Goal: Task Accomplishment & Management: Complete application form

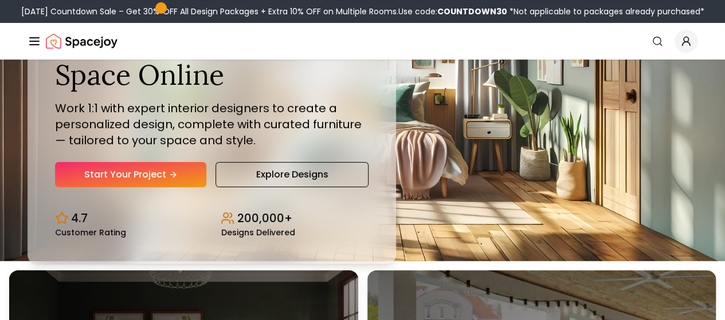
scroll to position [60, 0]
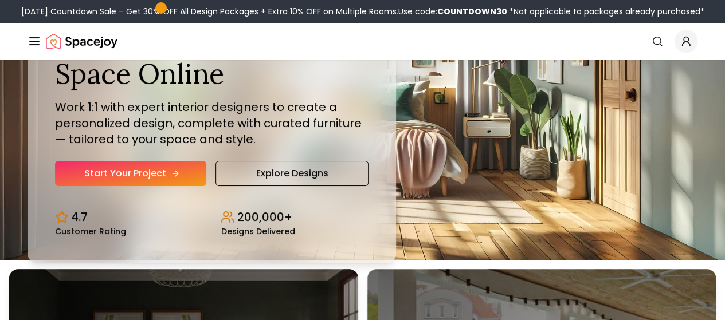
click at [149, 186] on link "Start Your Project" at bounding box center [130, 173] width 151 height 25
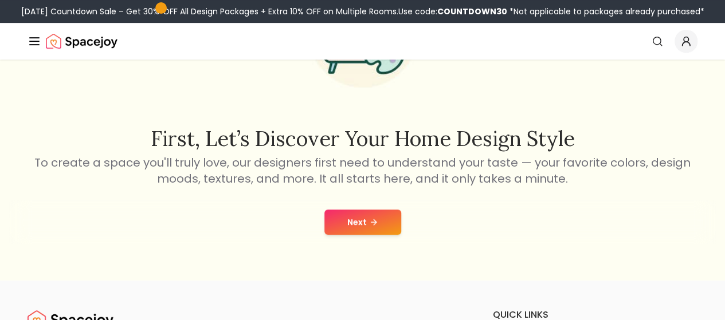
scroll to position [135, 0]
click at [358, 219] on button "Next" at bounding box center [363, 221] width 77 height 25
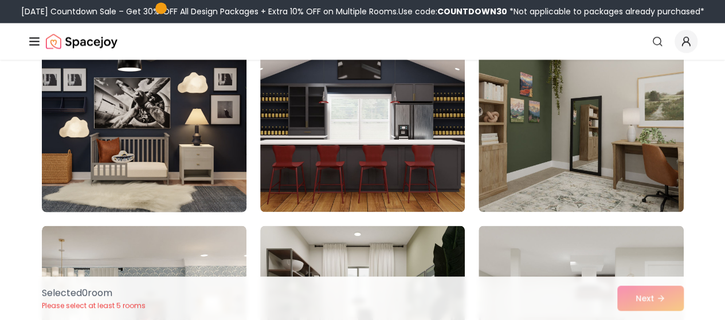
scroll to position [917, 0]
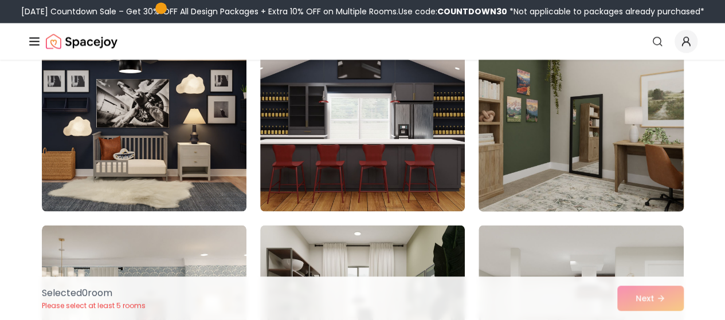
click at [538, 171] on img at bounding box center [581, 120] width 215 height 193
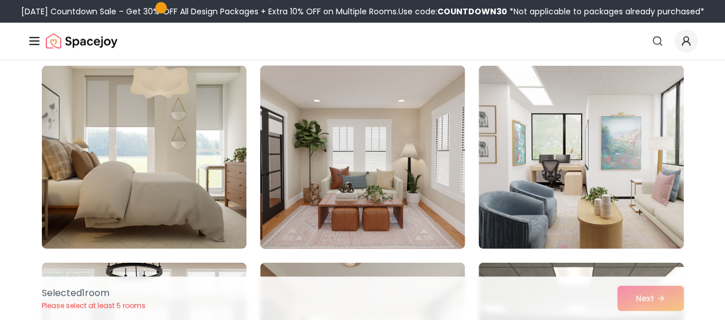
scroll to position [1281, 0]
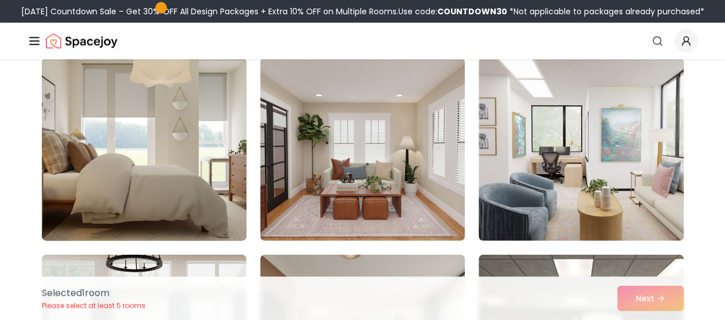
click at [221, 160] on img at bounding box center [144, 149] width 215 height 193
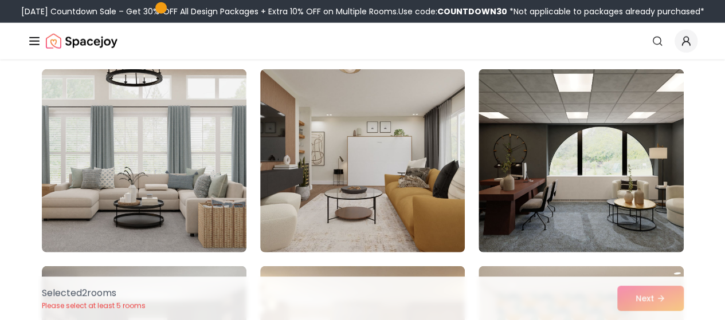
scroll to position [1475, 0]
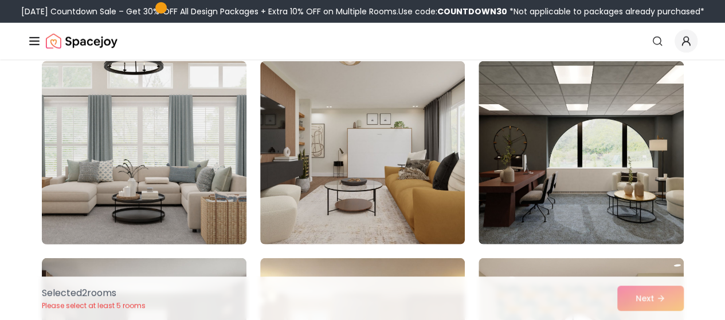
click at [186, 190] on img at bounding box center [144, 153] width 215 height 193
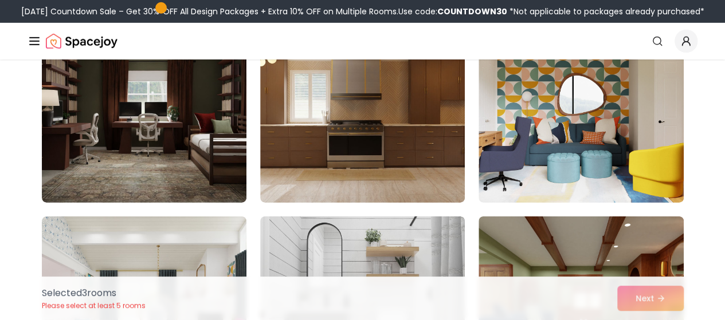
scroll to position [1715, 0]
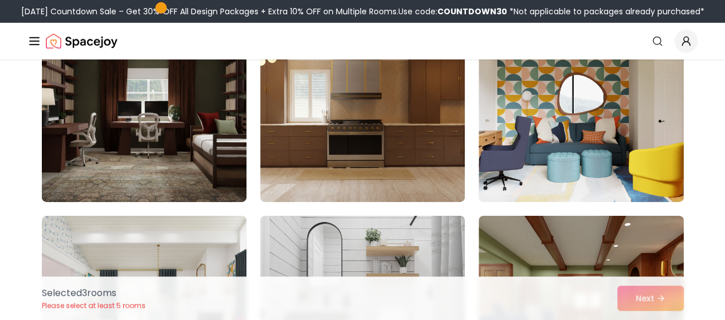
click at [179, 127] on img at bounding box center [144, 110] width 215 height 193
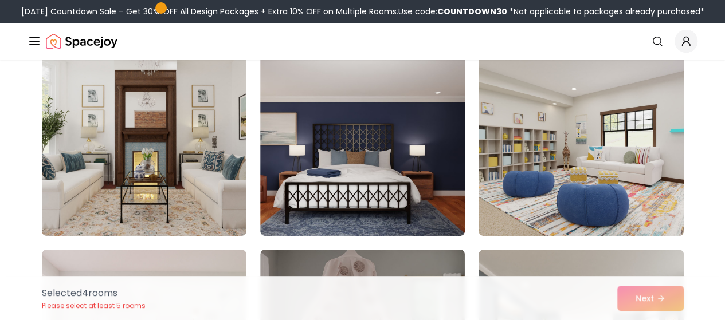
scroll to position [2077, 0]
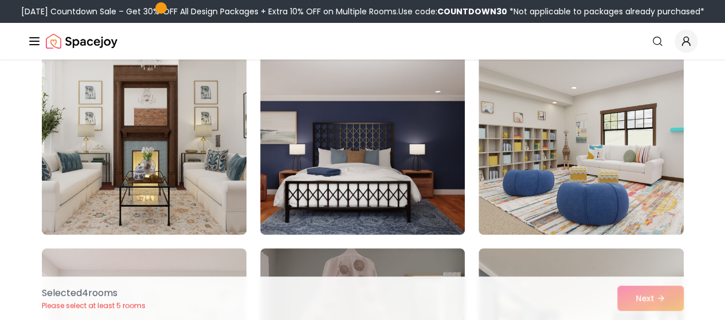
click at [225, 153] on img at bounding box center [144, 143] width 215 height 193
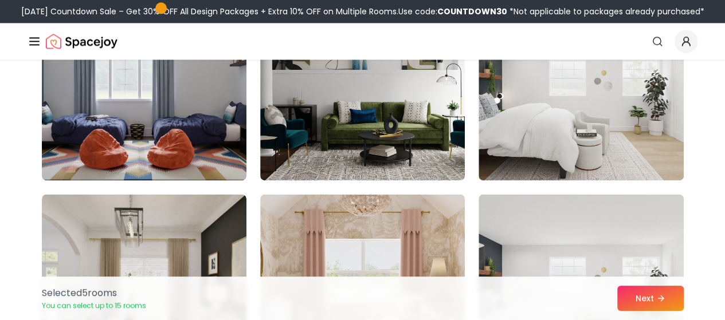
scroll to position [2921, 0]
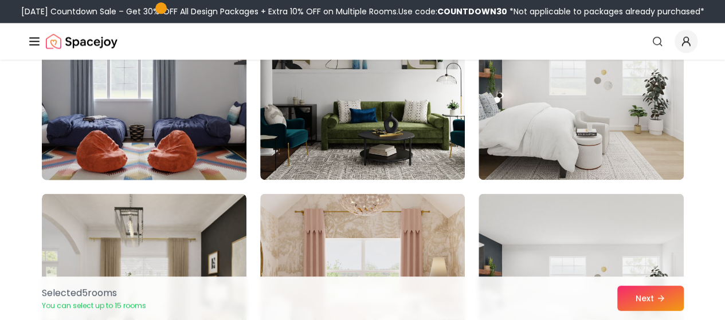
click at [173, 135] on img at bounding box center [144, 88] width 215 height 193
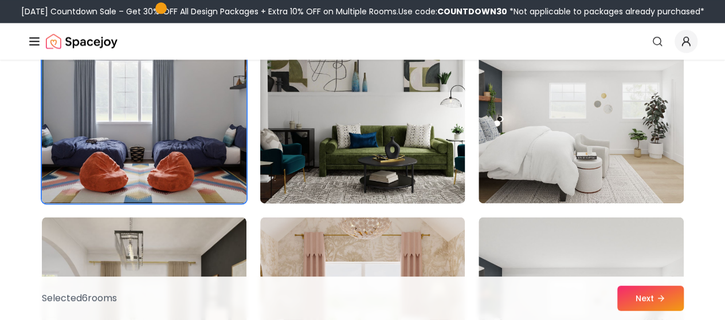
scroll to position [2896, 0]
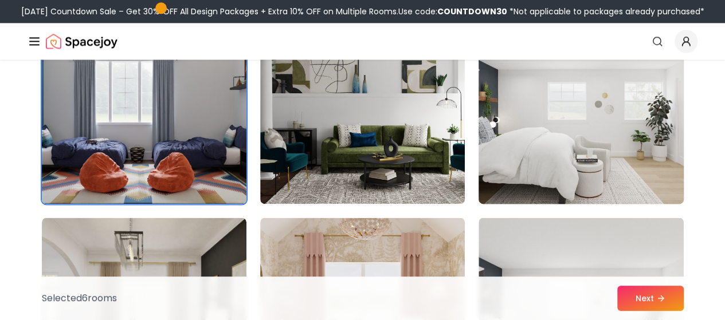
click at [578, 140] on img at bounding box center [581, 112] width 215 height 193
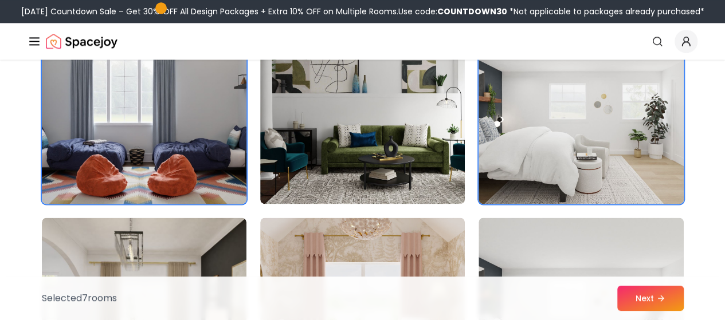
click at [165, 161] on img at bounding box center [144, 112] width 215 height 193
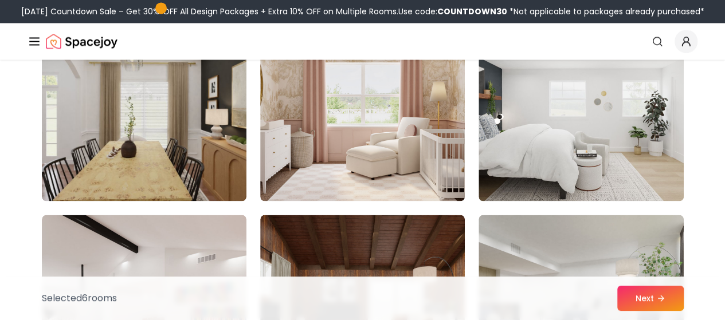
scroll to position [3102, 0]
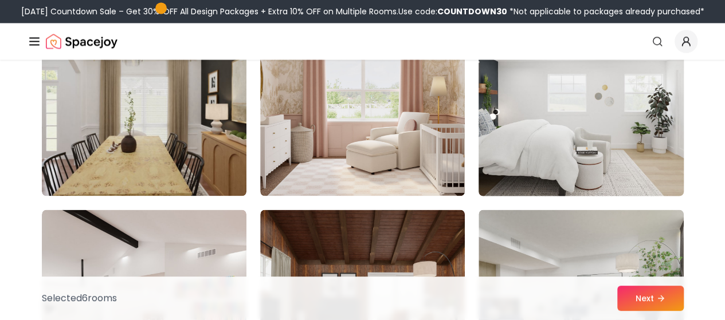
click at [640, 113] on img at bounding box center [581, 104] width 215 height 193
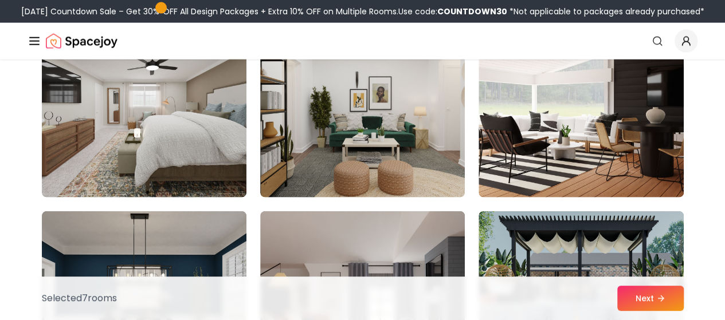
scroll to position [3495, 0]
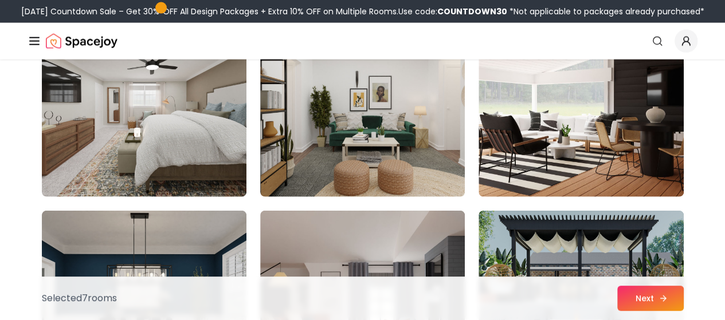
click at [639, 298] on button "Next" at bounding box center [650, 298] width 67 height 25
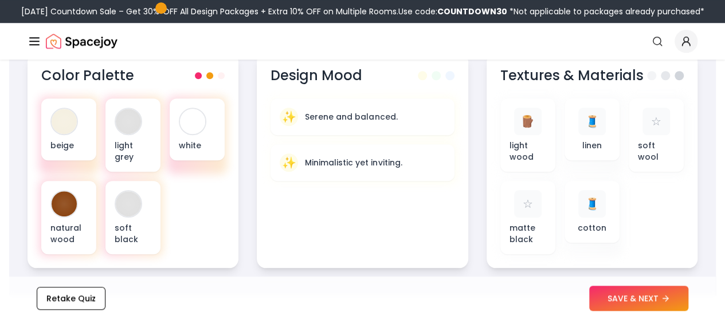
scroll to position [432, 0]
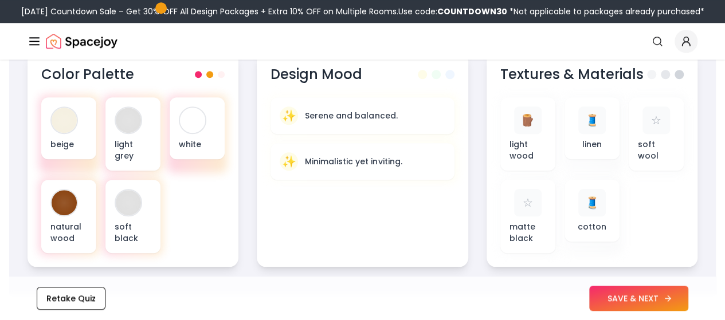
click at [635, 302] on button "SAVE & NEXT" at bounding box center [638, 298] width 99 height 25
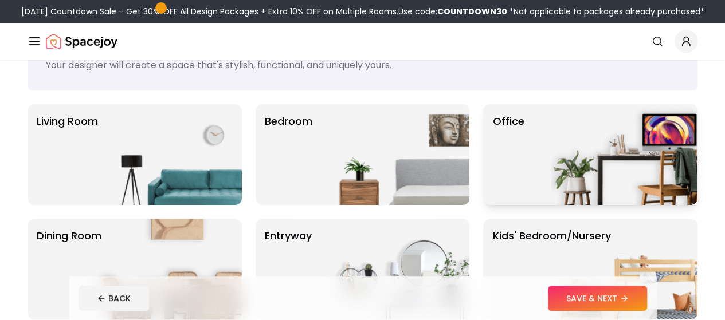
scroll to position [54, 0]
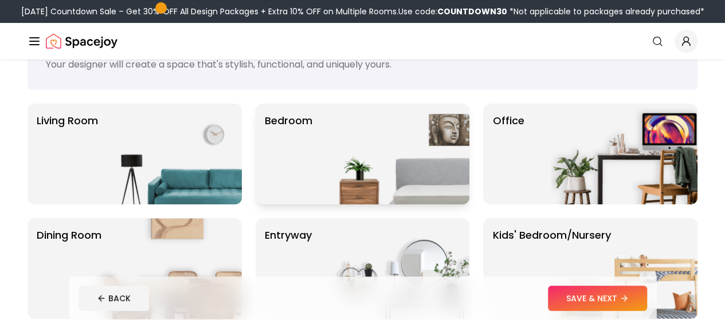
click at [410, 175] on img at bounding box center [396, 154] width 147 height 101
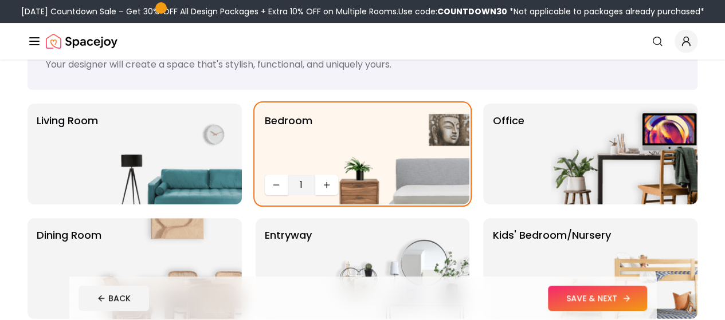
click at [620, 292] on button "SAVE & NEXT" at bounding box center [597, 298] width 99 height 25
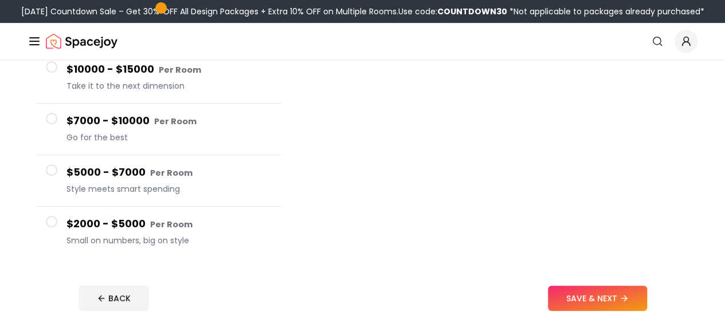
scroll to position [214, 0]
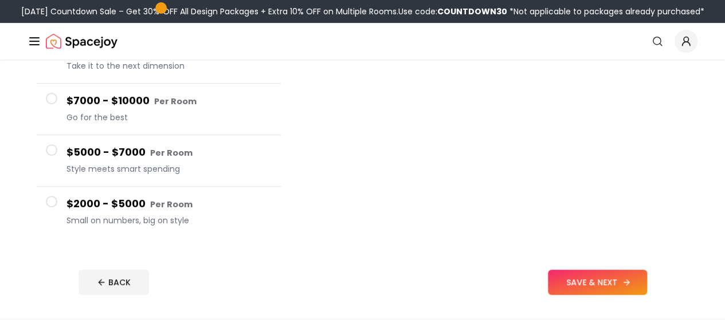
click at [625, 270] on button "SAVE & NEXT" at bounding box center [597, 282] width 99 height 25
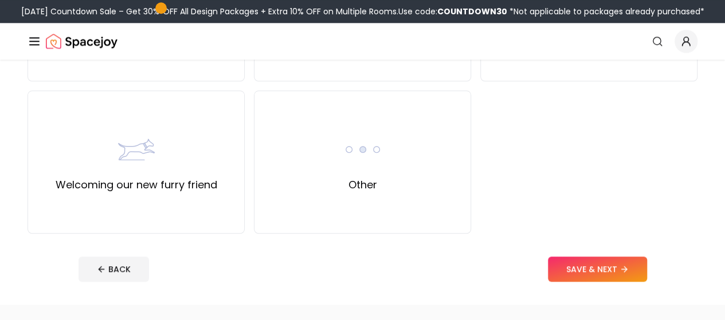
scroll to position [527, 0]
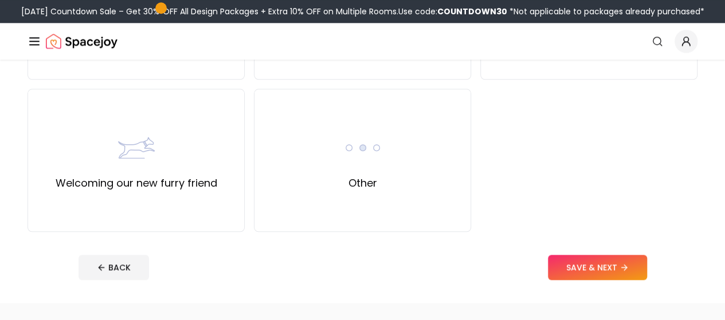
click at [380, 158] on img at bounding box center [363, 148] width 37 height 37
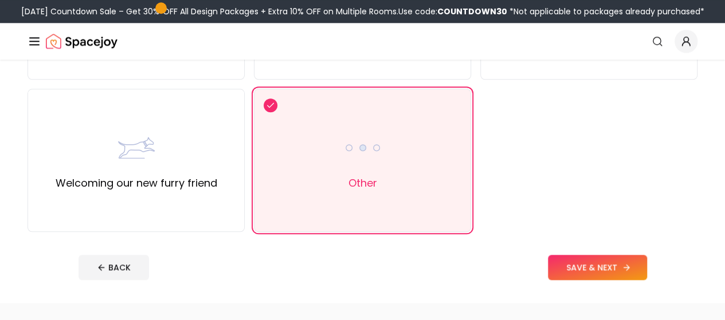
click at [610, 271] on button "SAVE & NEXT" at bounding box center [597, 267] width 99 height 25
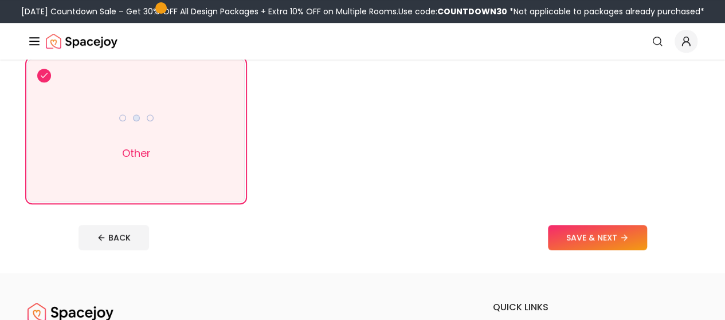
scroll to position [257, 0]
